Goal: Transaction & Acquisition: Purchase product/service

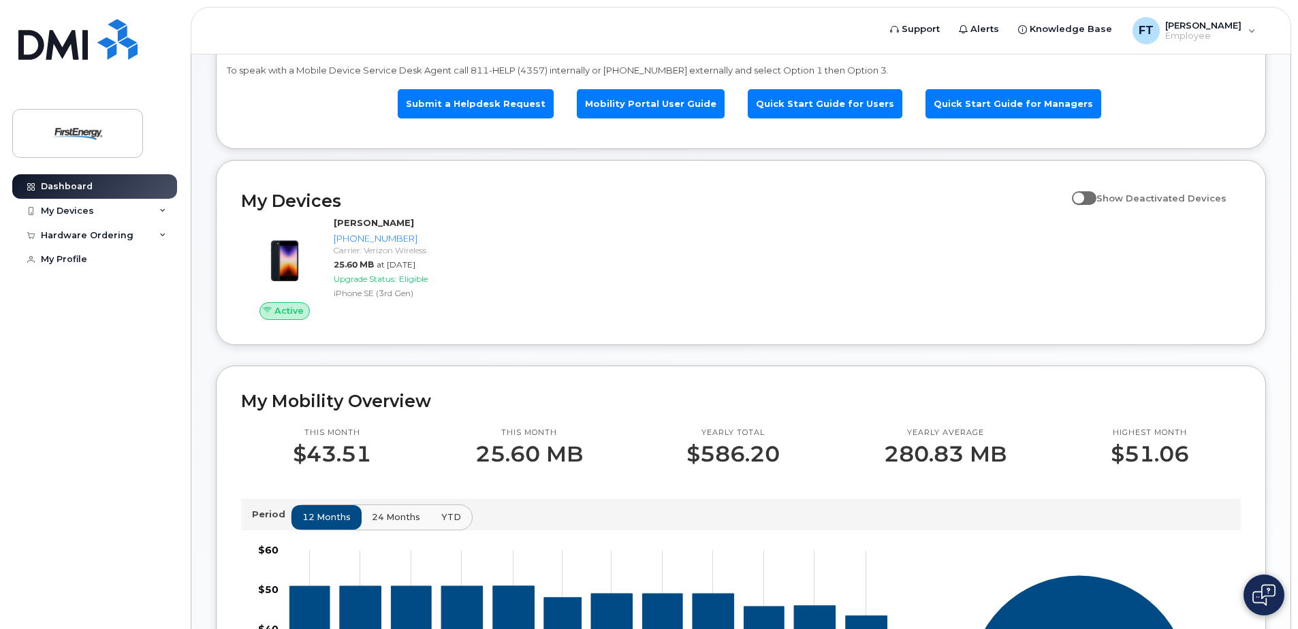
scroll to position [95, 0]
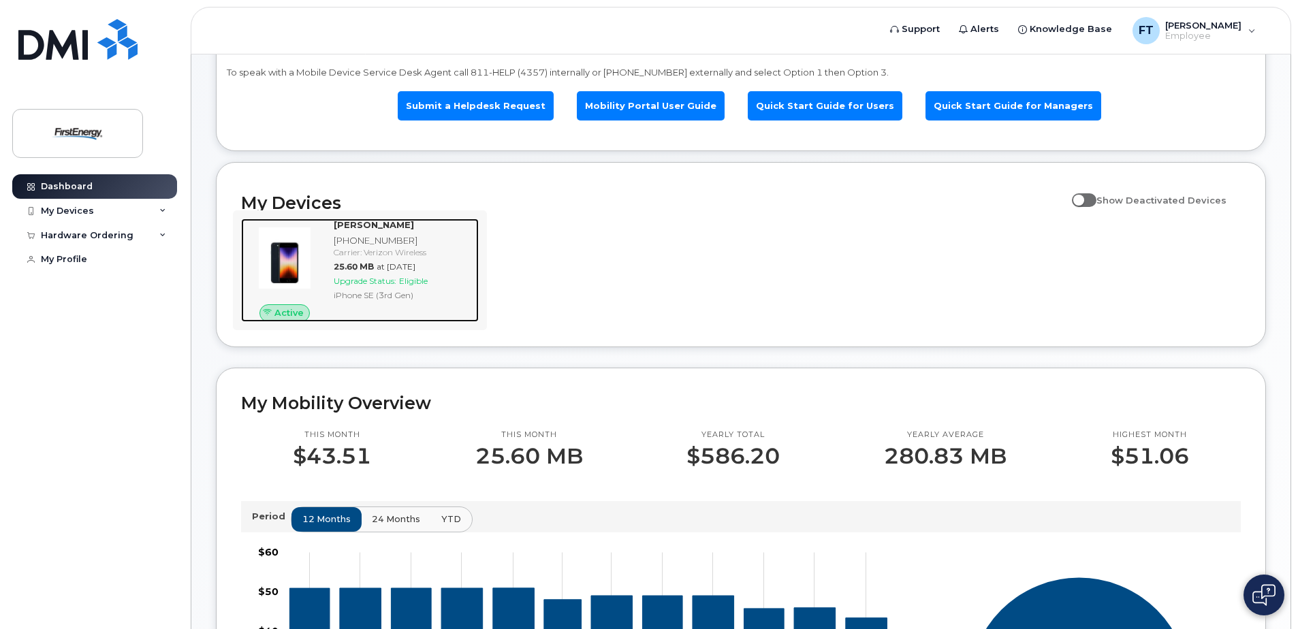
click at [437, 287] on div "Upgrade Status: Eligible" at bounding box center [404, 281] width 140 height 12
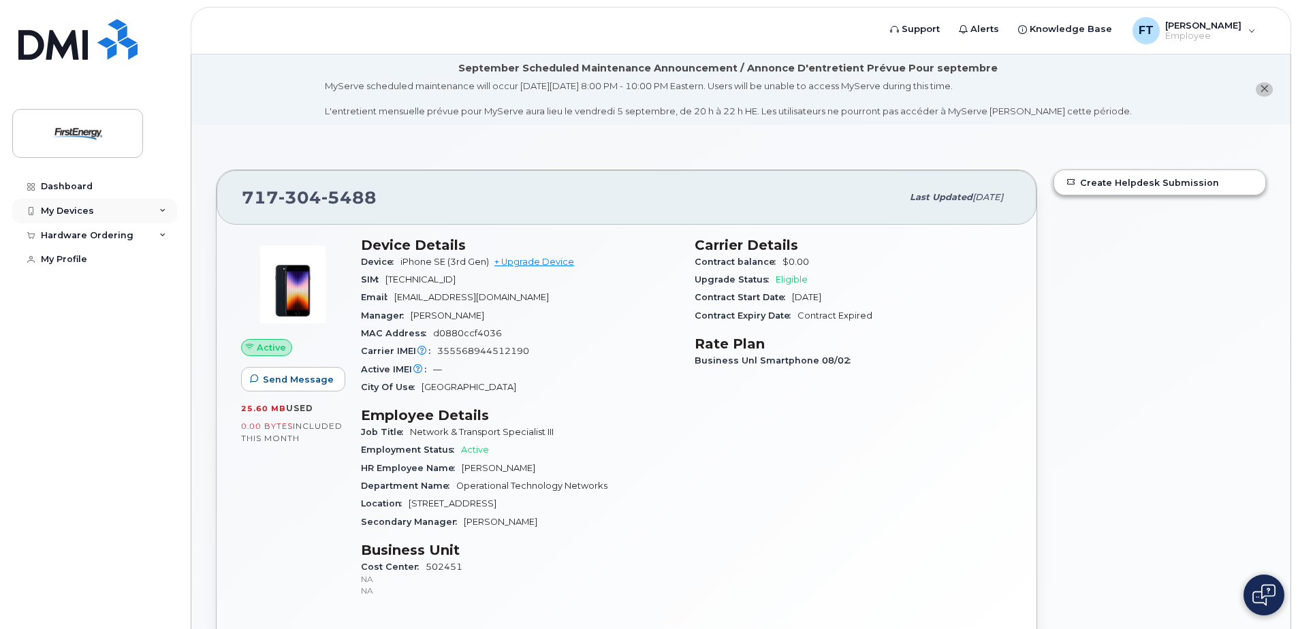
click at [154, 212] on div "My Devices" at bounding box center [94, 211] width 165 height 25
click at [156, 315] on div "Hardware Ordering" at bounding box center [94, 309] width 165 height 25
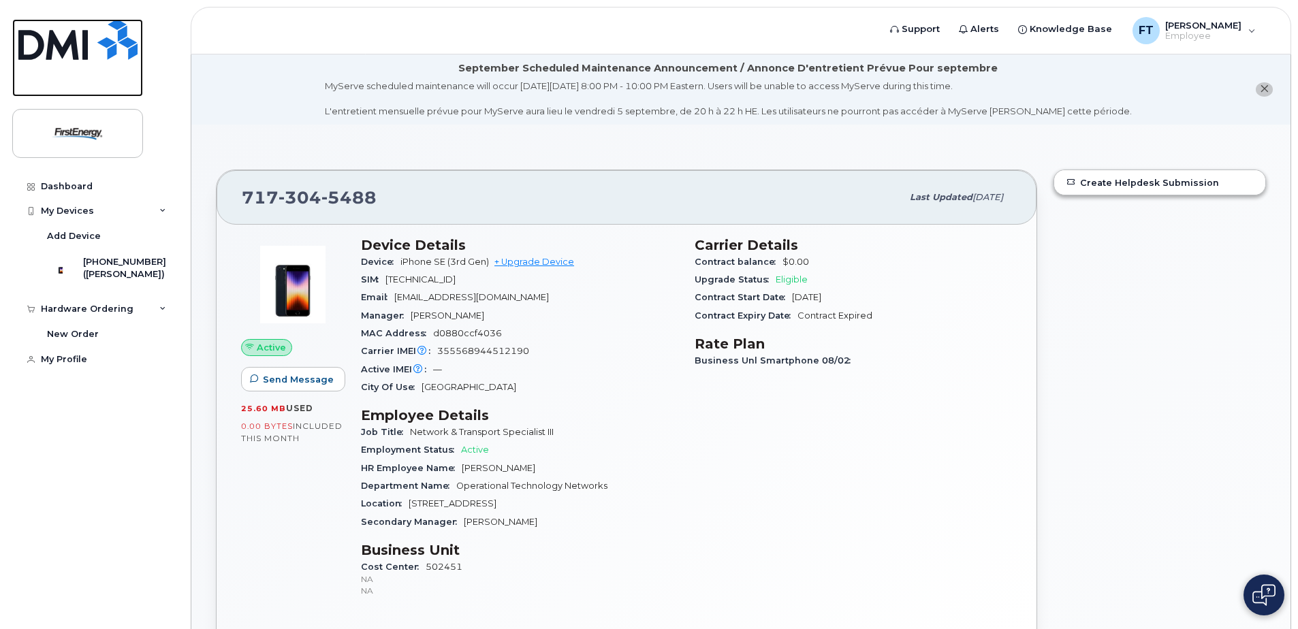
click at [74, 57] on img at bounding box center [77, 39] width 119 height 41
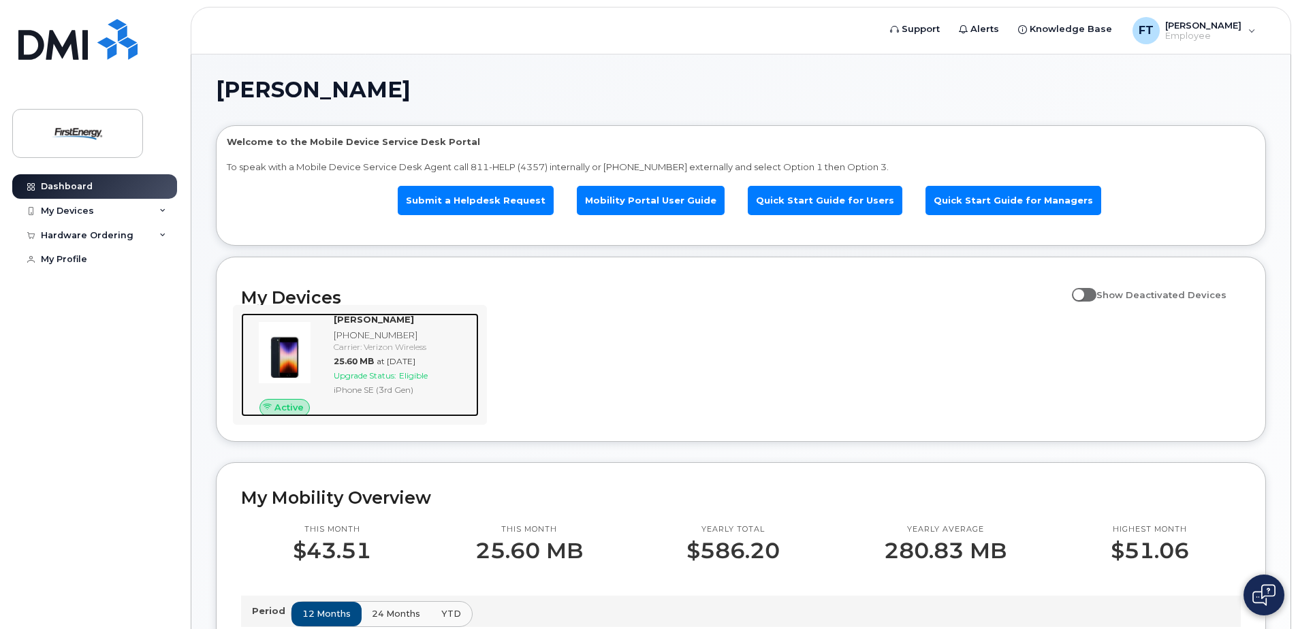
click at [331, 346] on div "[PERSON_NAME] [PHONE_NUMBER] Carrier: Verizon Wireless 25.60 MB at [DATE] Upgra…" at bounding box center [403, 365] width 151 height 104
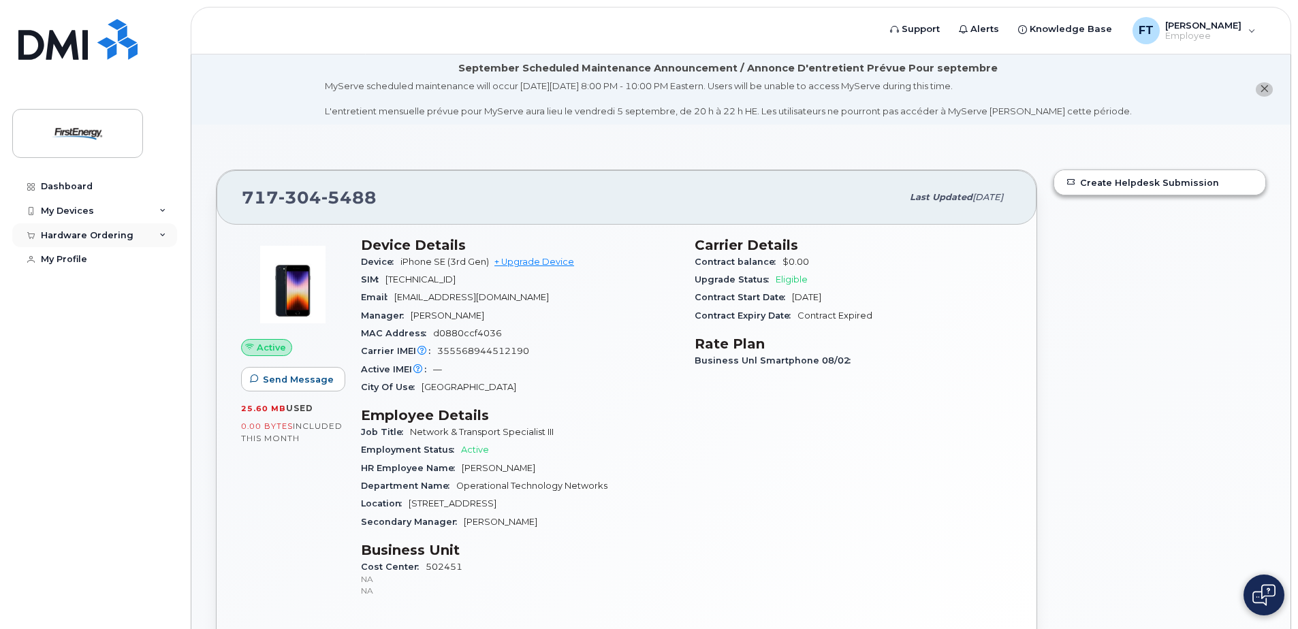
click at [136, 226] on div "Hardware Ordering" at bounding box center [94, 235] width 165 height 25
click at [109, 257] on link "New Order" at bounding box center [106, 260] width 141 height 26
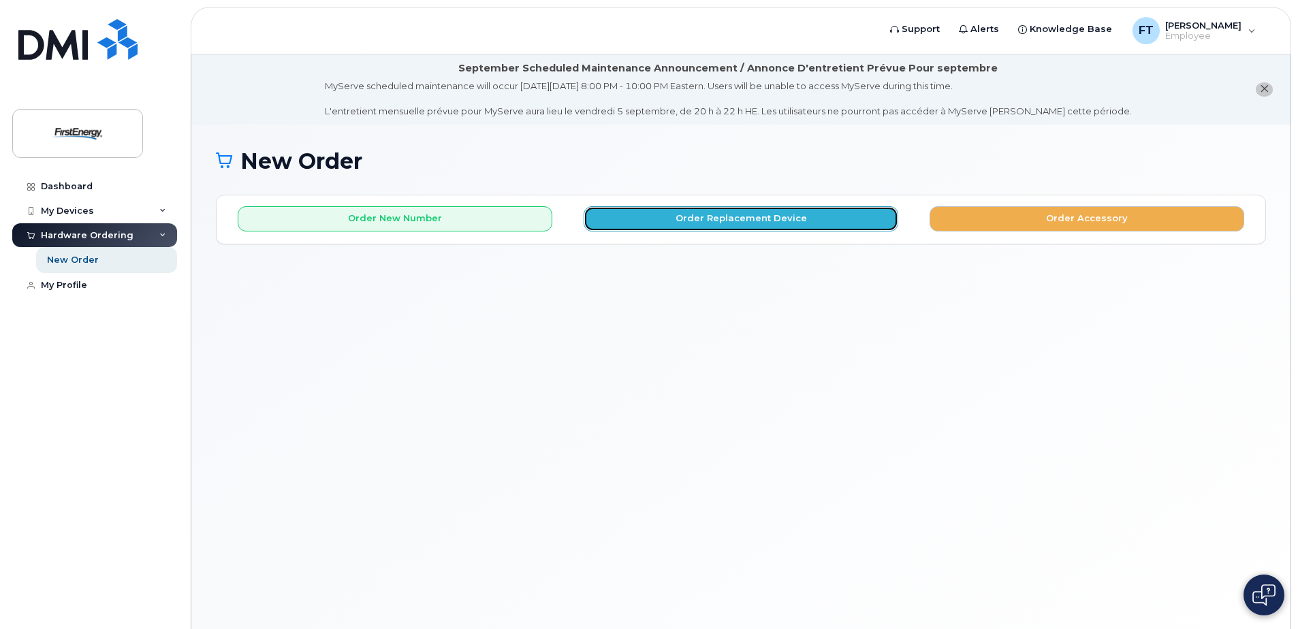
click at [678, 224] on button "Order Replacement Device" at bounding box center [741, 218] width 315 height 25
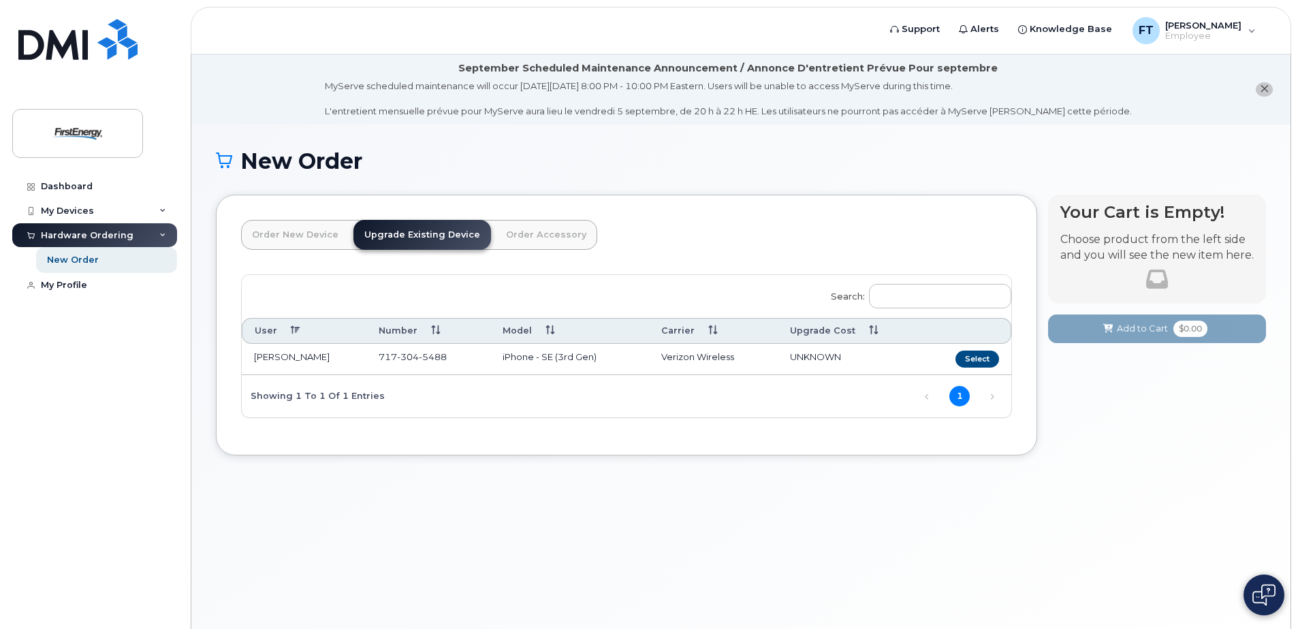
click at [1261, 83] on button "close notification" at bounding box center [1264, 89] width 17 height 14
